Goal: Information Seeking & Learning: Learn about a topic

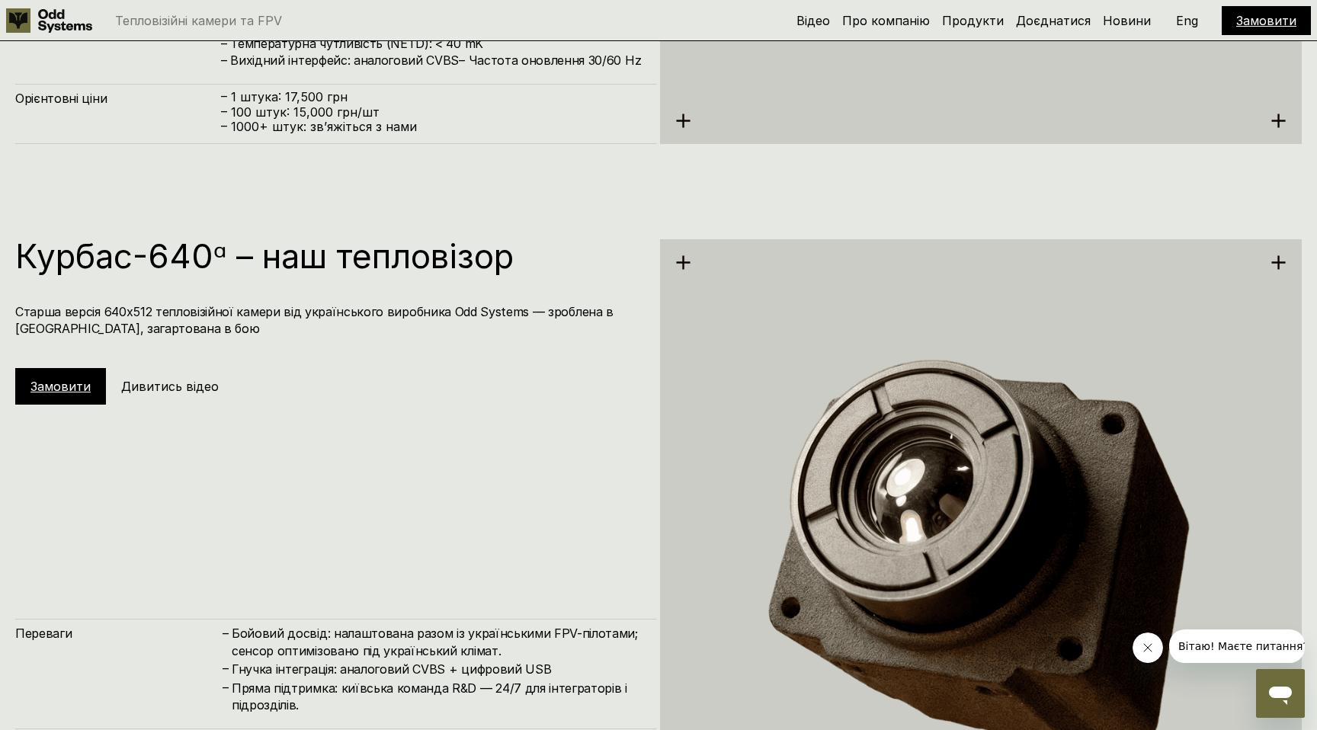
scroll to position [3444, 0]
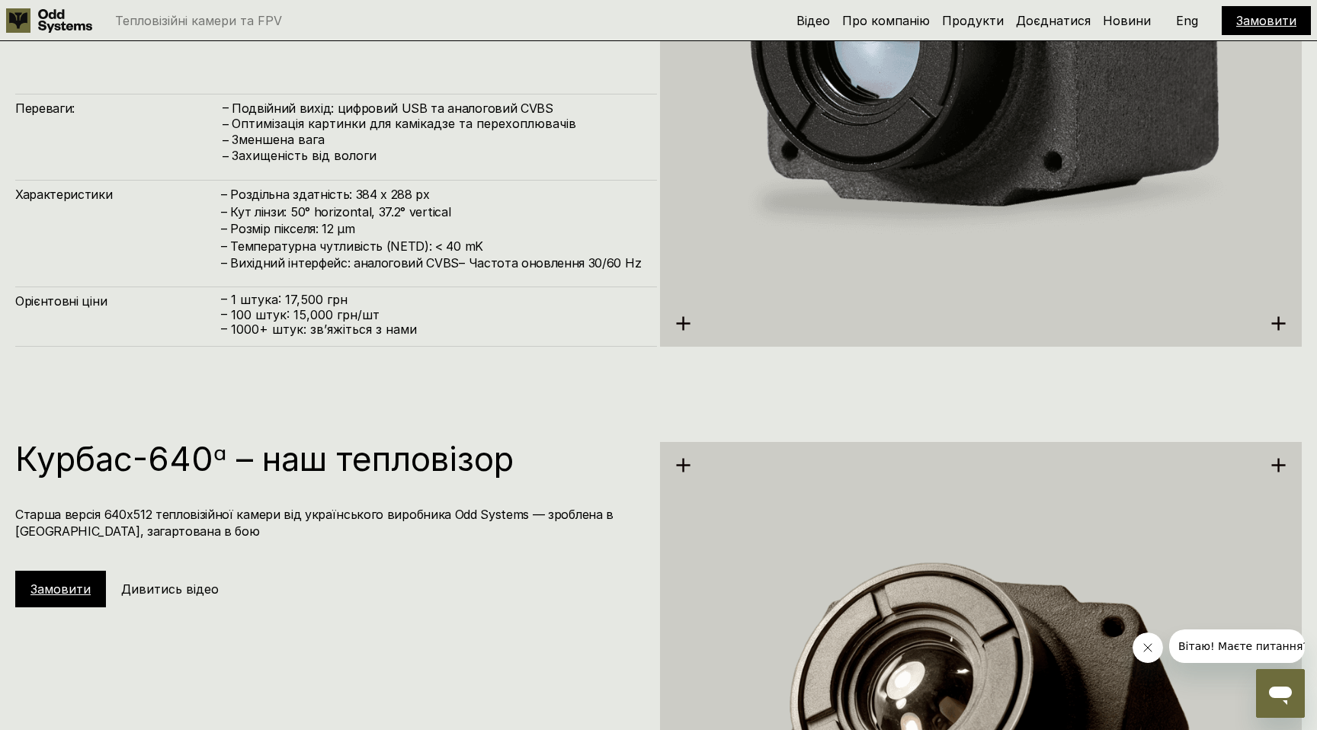
scroll to position [3255, 0]
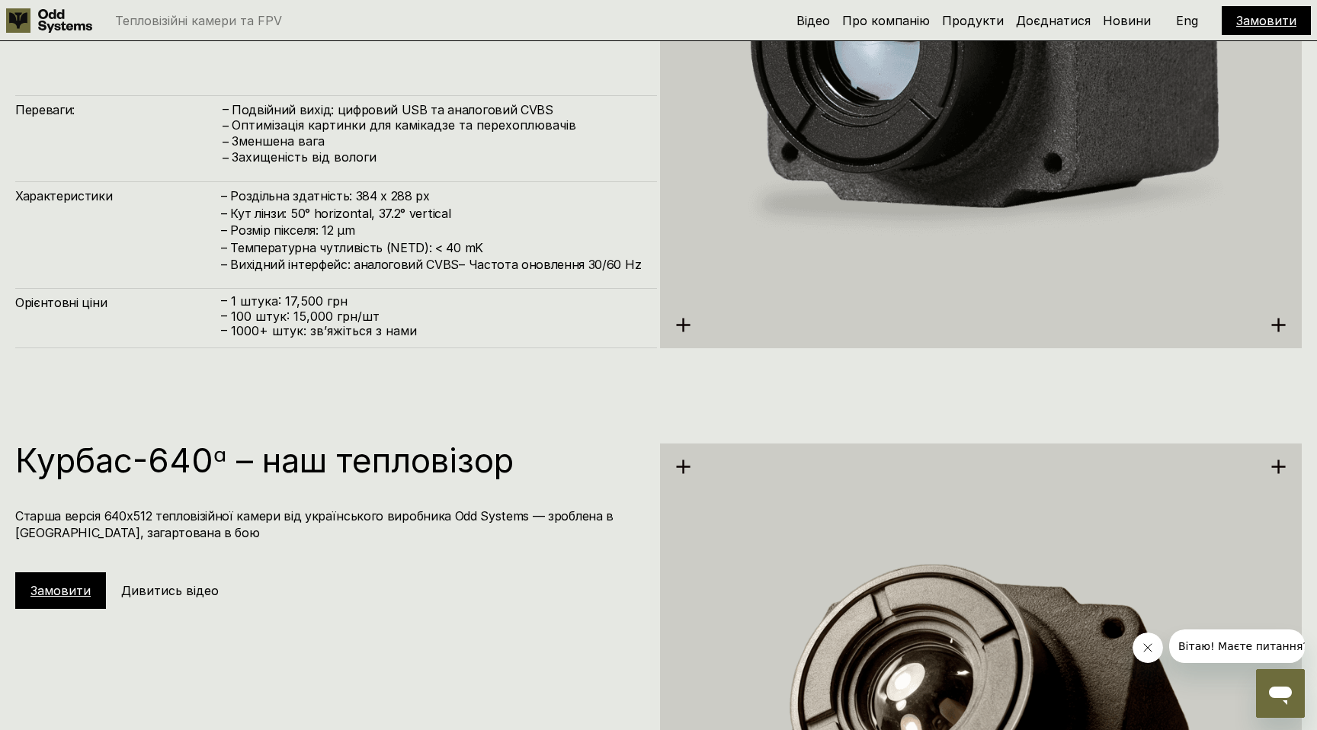
click at [160, 604] on div "Замовити Дивитись відео" at bounding box center [134, 590] width 239 height 37
click at [223, 519] on h4 "Старша версія 640х512 тепловізійної камери від українського виробника Odd Syste…" at bounding box center [328, 525] width 627 height 34
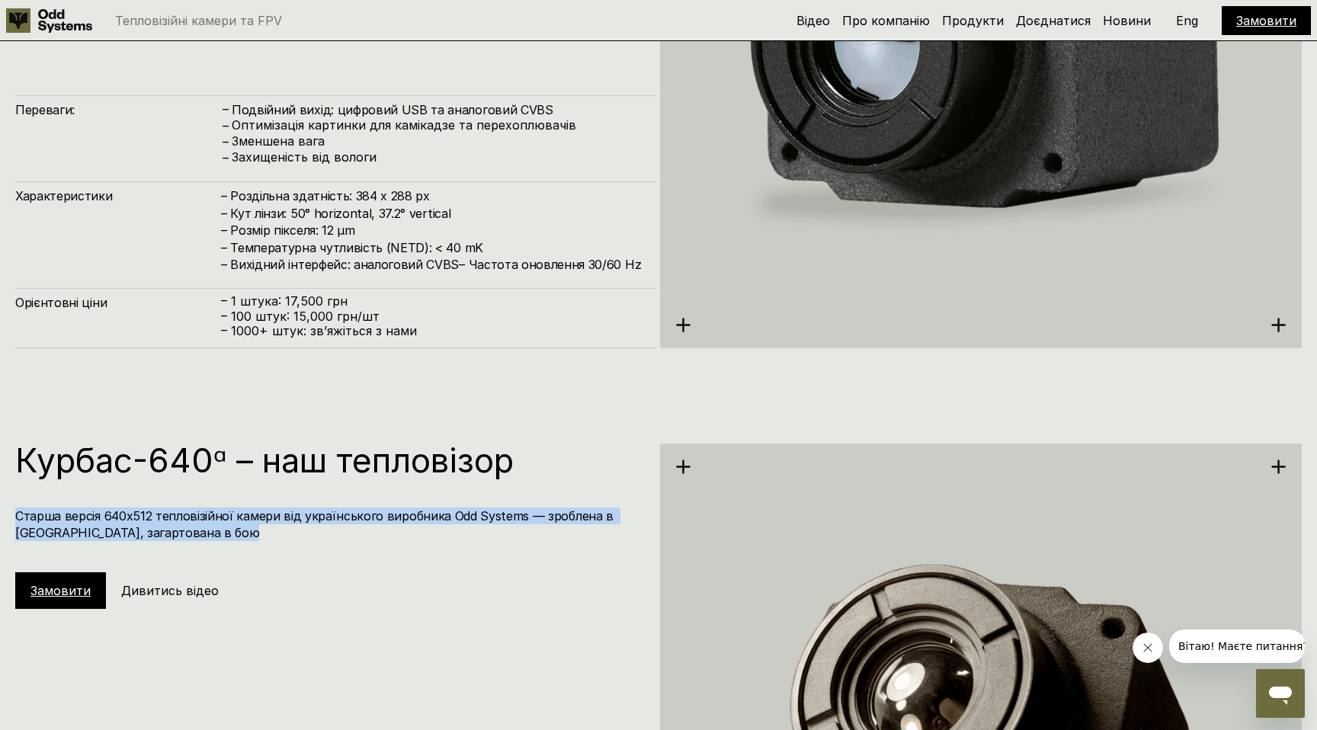
click at [223, 519] on h4 "Старша версія 640х512 тепловізійної камери від українського виробника Odd Syste…" at bounding box center [328, 525] width 627 height 34
click at [257, 533] on h4 "Старша версія 640х512 тепловізійної камери від українського виробника Odd Syste…" at bounding box center [328, 525] width 627 height 34
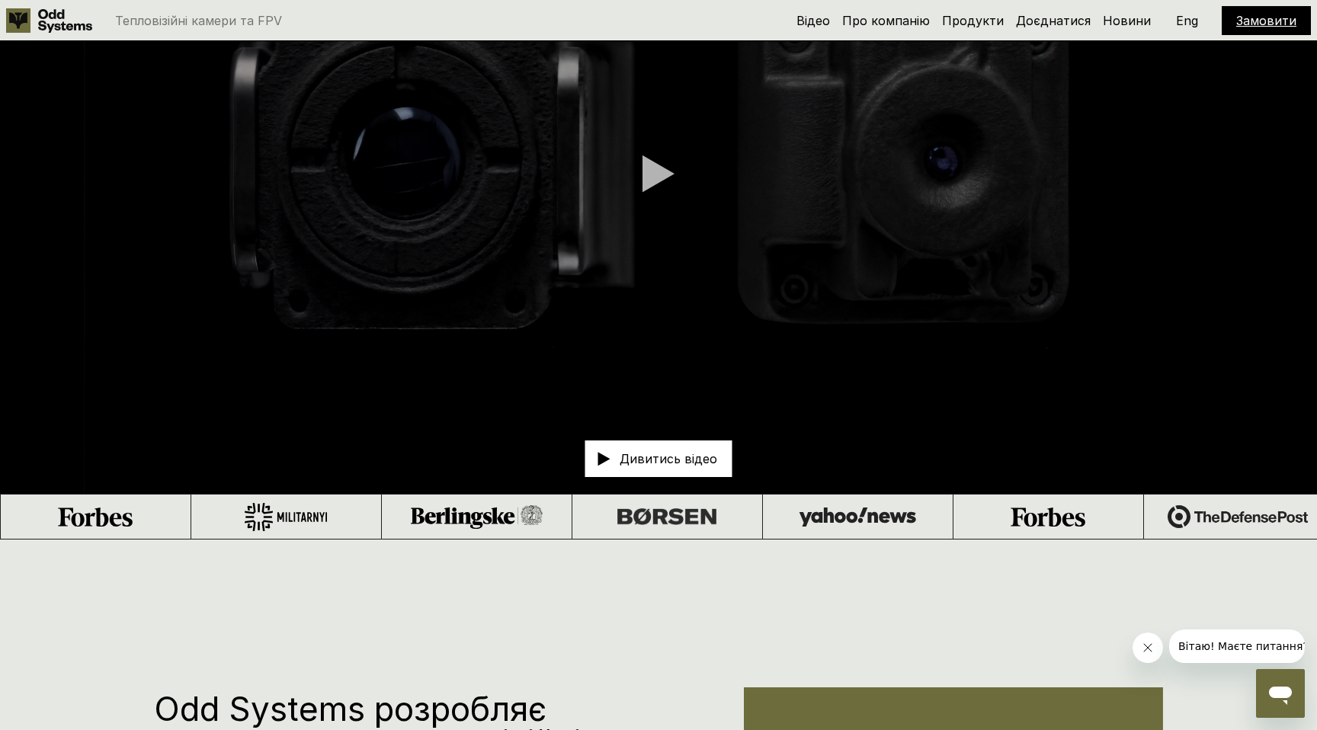
scroll to position [0, 0]
